Goal: Contribute content: Add original content to the website for others to see

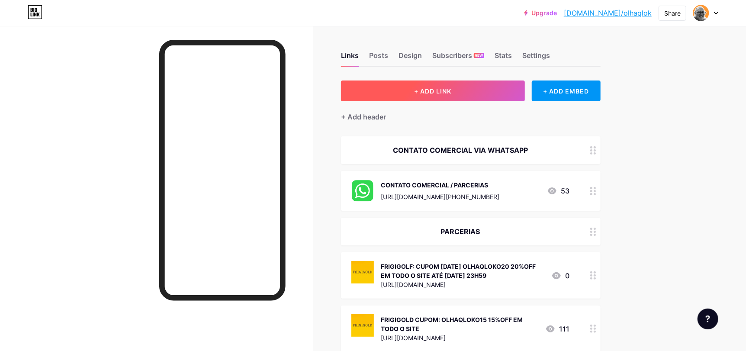
click at [437, 87] on span "+ ADD LINK" at bounding box center [432, 90] width 37 height 7
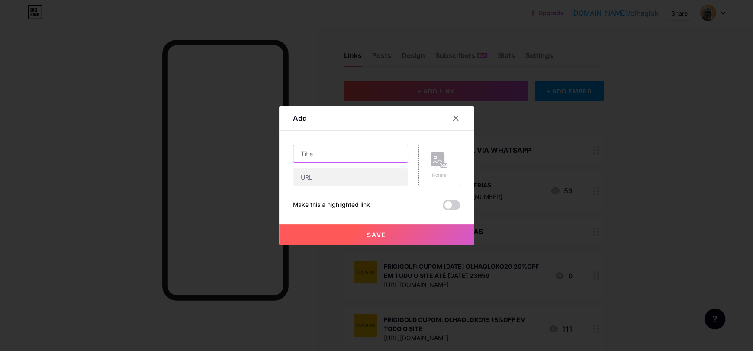
click at [332, 156] on input "text" at bounding box center [350, 153] width 114 height 17
type input "Cafeteira CUISINART"
click at [441, 172] on div "Picture" at bounding box center [438, 175] width 17 height 6
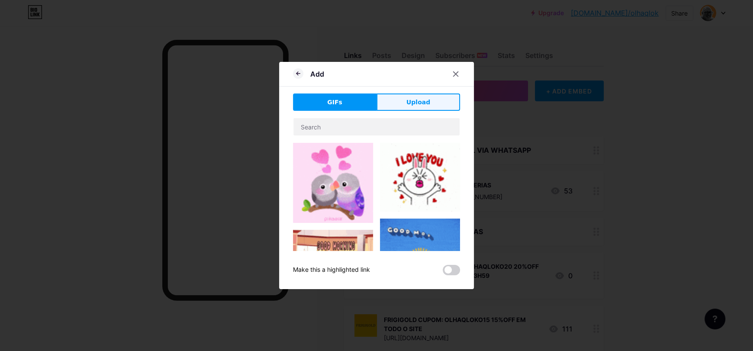
click at [406, 102] on span "Upload" at bounding box center [418, 102] width 24 height 9
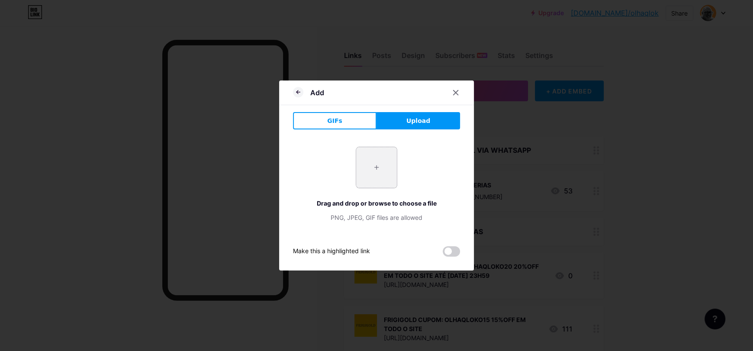
click at [366, 173] on input "file" at bounding box center [376, 167] width 41 height 41
type input "C:\fakepath\cafeteira.jpg"
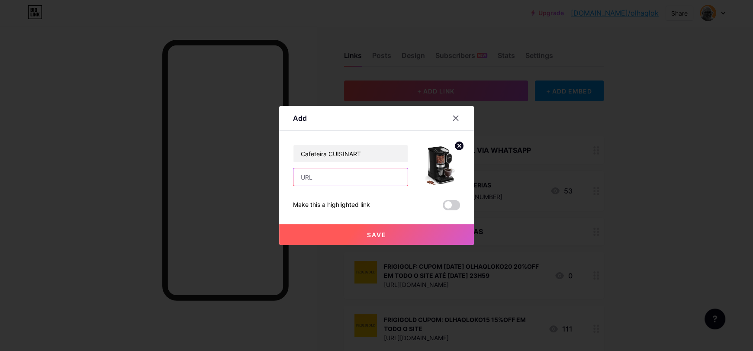
click at [351, 175] on input "text" at bounding box center [350, 176] width 114 height 17
paste input "[URL][DOMAIN_NAME]"
type input "[URL][DOMAIN_NAME]"
click at [374, 234] on span "Save" at bounding box center [376, 234] width 19 height 7
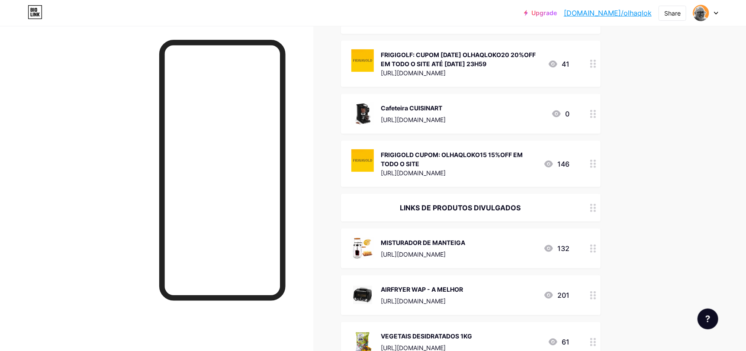
scroll to position [216, 0]
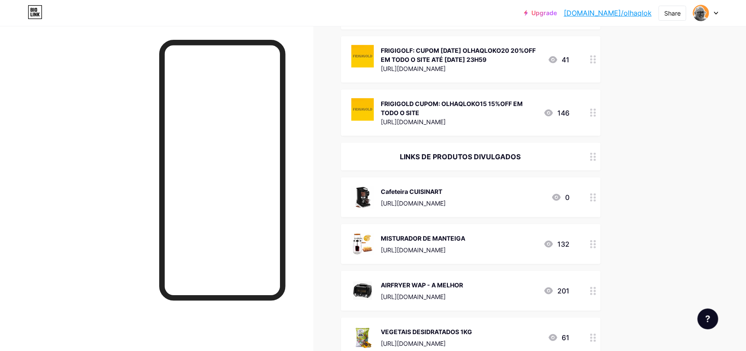
click at [678, 198] on div "Upgrade [DOMAIN_NAME]/olhaql... [DOMAIN_NAME]/olhaqlok Share Switch accounts ol…" at bounding box center [373, 168] width 746 height 768
click at [444, 191] on div "Cafeteira CUISINART" at bounding box center [413, 191] width 65 height 9
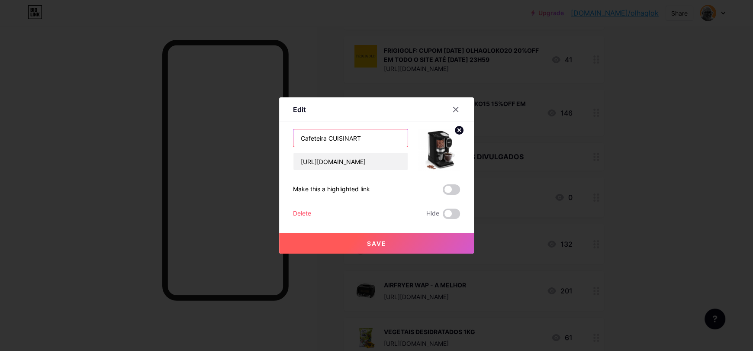
click at [326, 138] on input "Cafeteira CUISINART" at bounding box center [350, 137] width 114 height 17
type input "Cafeteira moe grãos na hora CUISINART"
click at [357, 245] on button "Save" at bounding box center [376, 243] width 195 height 21
